Goal: Task Accomplishment & Management: Use online tool/utility

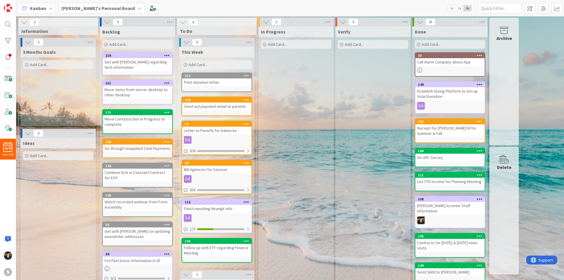
click at [87, 10] on b "[PERSON_NAME]'s Personal Board" at bounding box center [97, 8] width 73 height 6
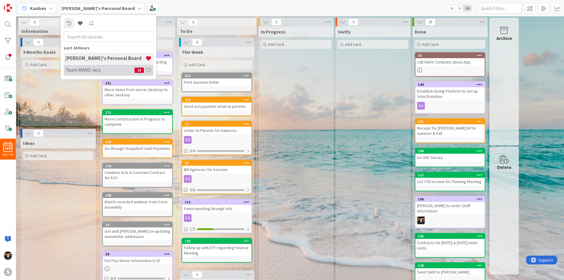
click at [104, 72] on h4 "Team MANE-iacs" at bounding box center [100, 70] width 69 height 6
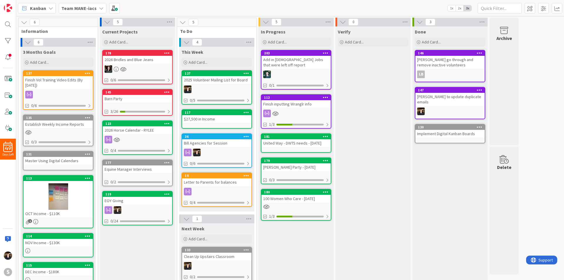
click at [227, 92] on div at bounding box center [216, 89] width 69 height 8
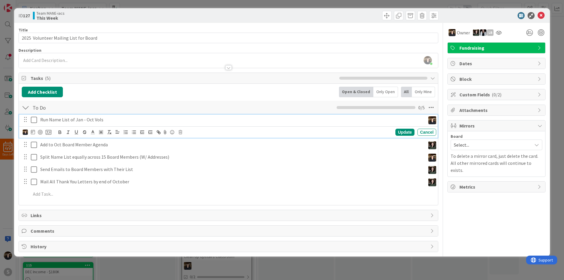
drag, startPoint x: 227, startPoint y: 92, endPoint x: 64, endPoint y: 121, distance: 165.8
click at [64, 121] on p "Run Name List of Jan - Oct Vols" at bounding box center [231, 119] width 383 height 7
click at [499, 125] on span "Mirrors" at bounding box center [496, 125] width 75 height 7
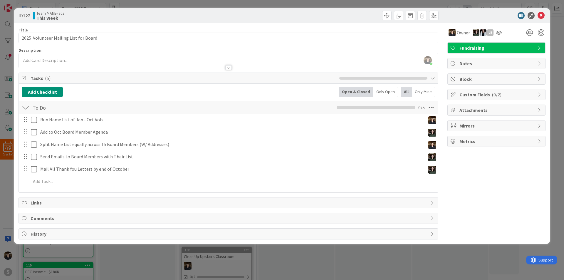
click at [539, 126] on icon at bounding box center [540, 125] width 5 height 5
click at [515, 145] on span "Select..." at bounding box center [491, 145] width 75 height 8
click at [478, 221] on div "Owner LB Fundraising Dates Block Custom Fields ( 0/2 ) Attachments Mirrors Boar…" at bounding box center [496, 131] width 98 height 216
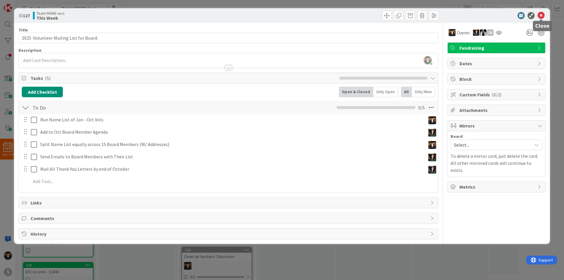
click at [541, 17] on icon at bounding box center [541, 15] width 7 height 7
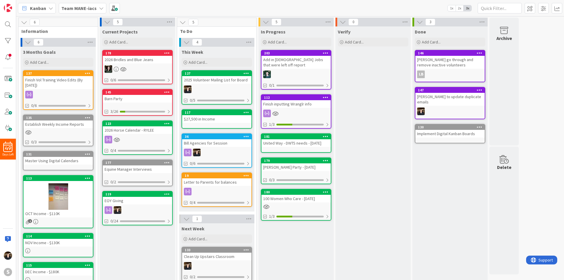
click at [214, 86] on div at bounding box center [216, 89] width 69 height 8
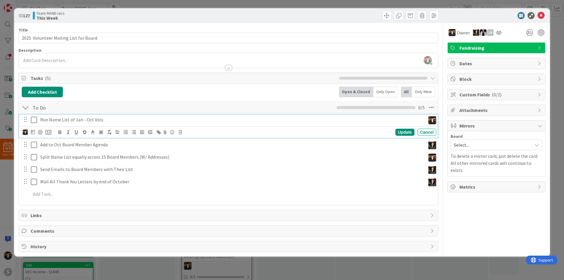
click at [90, 118] on p "Run Name List of Jan - Oct Vols" at bounding box center [231, 119] width 383 height 7
click at [49, 132] on icon at bounding box center [49, 132] width 6 height 5
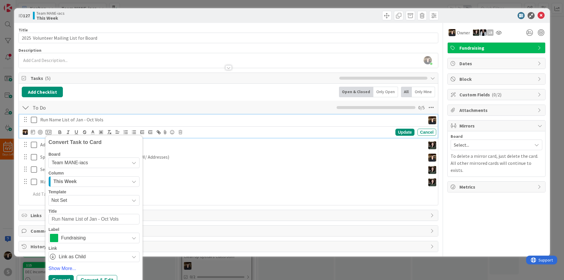
click at [129, 163] on div "Team MANE-iacs" at bounding box center [93, 162] width 91 height 11
click at [55, 189] on icon at bounding box center [54, 190] width 5 height 9
click at [90, 181] on div "3 Months Goals" at bounding box center [90, 181] width 77 height 9
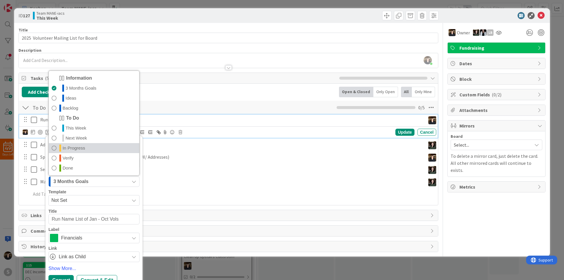
click at [53, 146] on span at bounding box center [54, 148] width 5 height 7
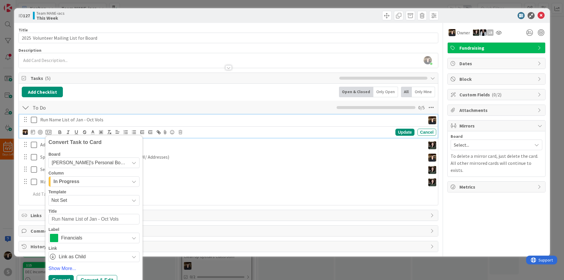
click at [109, 233] on div "Financials" at bounding box center [93, 238] width 91 height 11
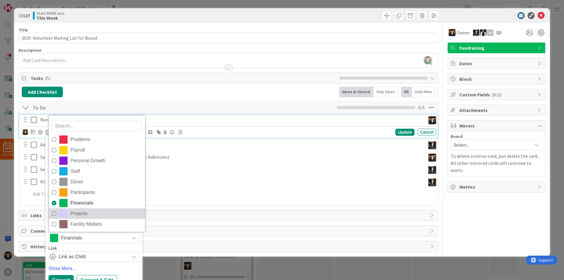
click at [53, 211] on icon at bounding box center [54, 213] width 5 height 9
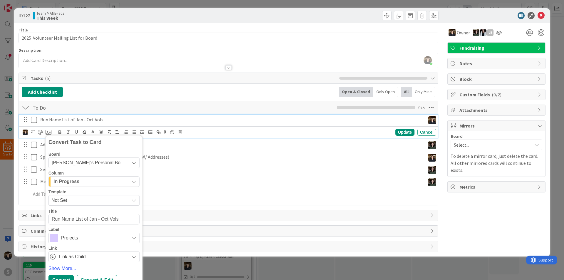
scroll to position [9, 0]
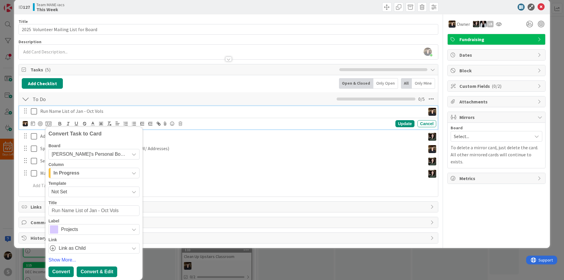
click at [60, 271] on div "Convert" at bounding box center [60, 271] width 25 height 11
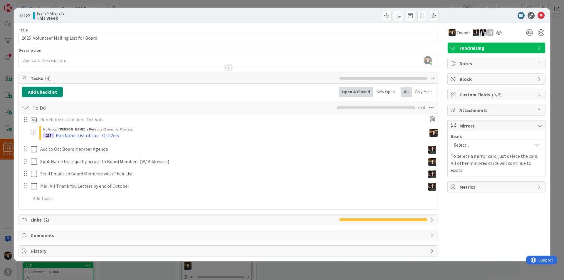
type textarea "x"
click at [543, 14] on icon at bounding box center [541, 15] width 7 height 7
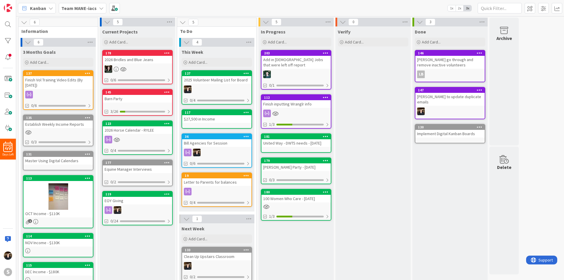
click at [95, 8] on div "Team MANE-iacs" at bounding box center [83, 8] width 48 height 11
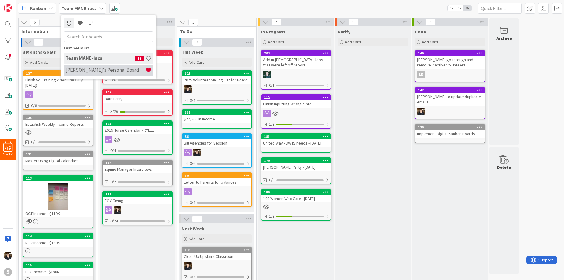
click at [98, 69] on h4 "[PERSON_NAME]'s Personal Board" at bounding box center [106, 70] width 80 height 6
